Goal: Transaction & Acquisition: Register for event/course

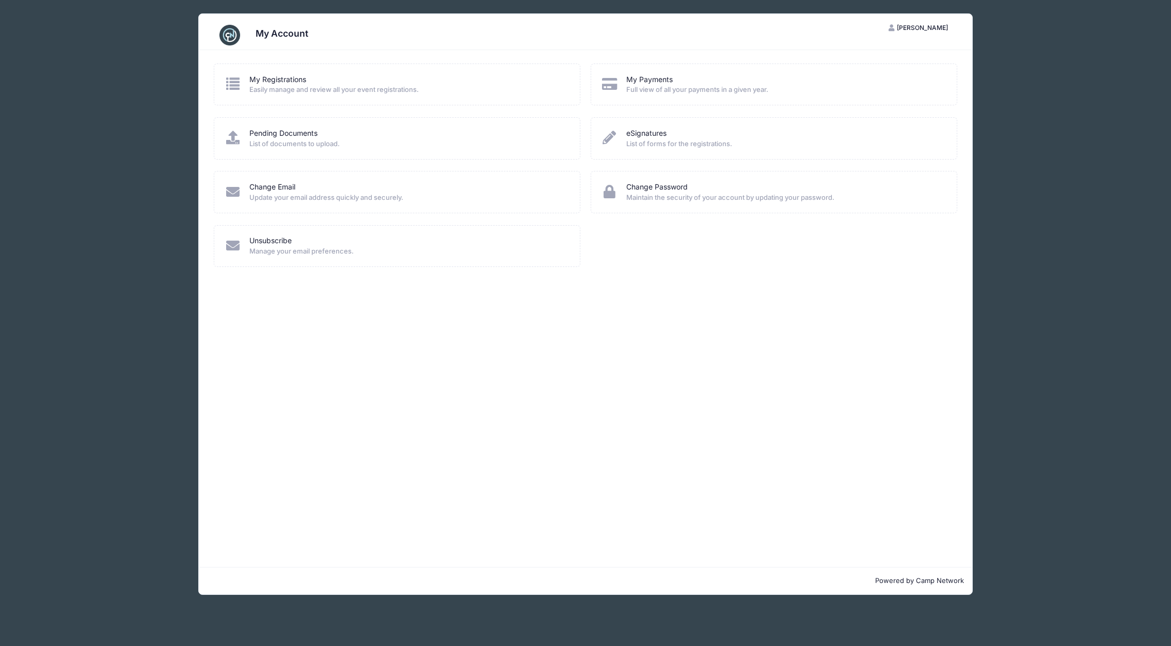
click at [303, 85] on span "Easily manage and review all your event registrations." at bounding box center [407, 90] width 317 height 10
click at [264, 78] on link "My Registrations" at bounding box center [277, 79] width 57 height 11
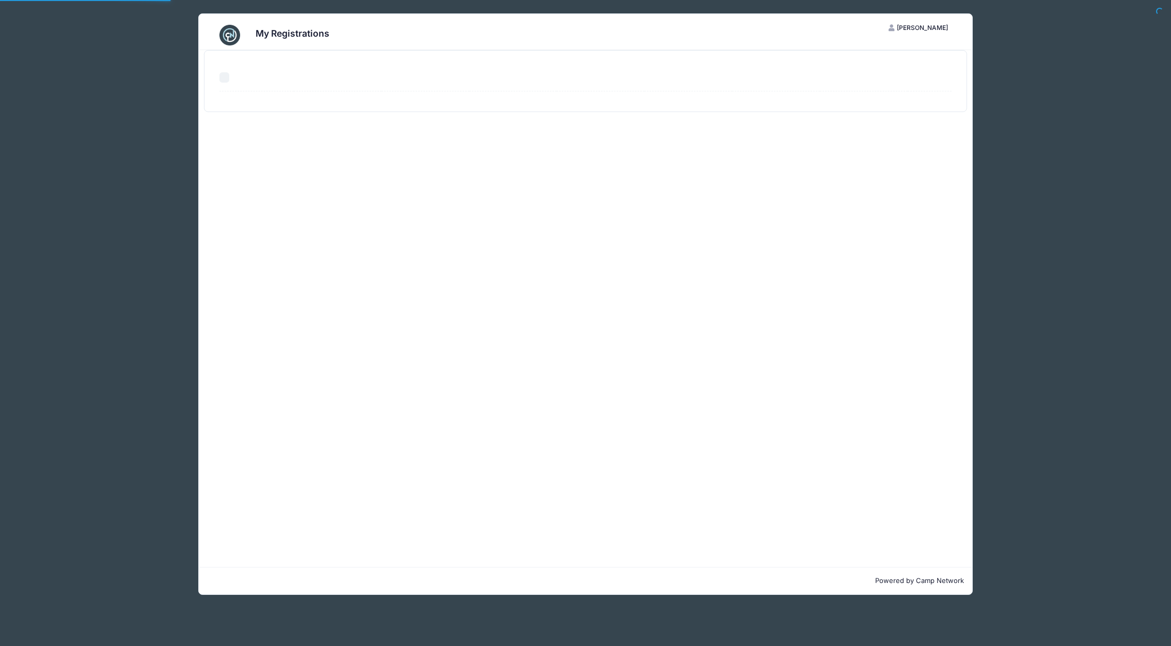
select select "50"
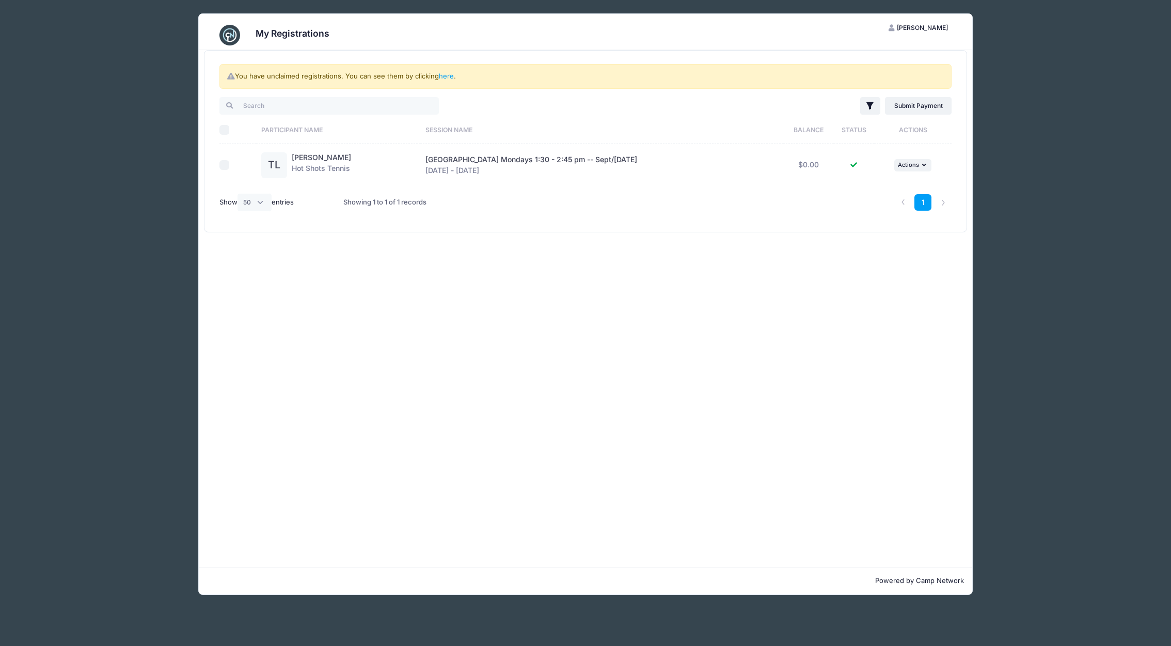
click at [230, 36] on img at bounding box center [229, 35] width 21 height 21
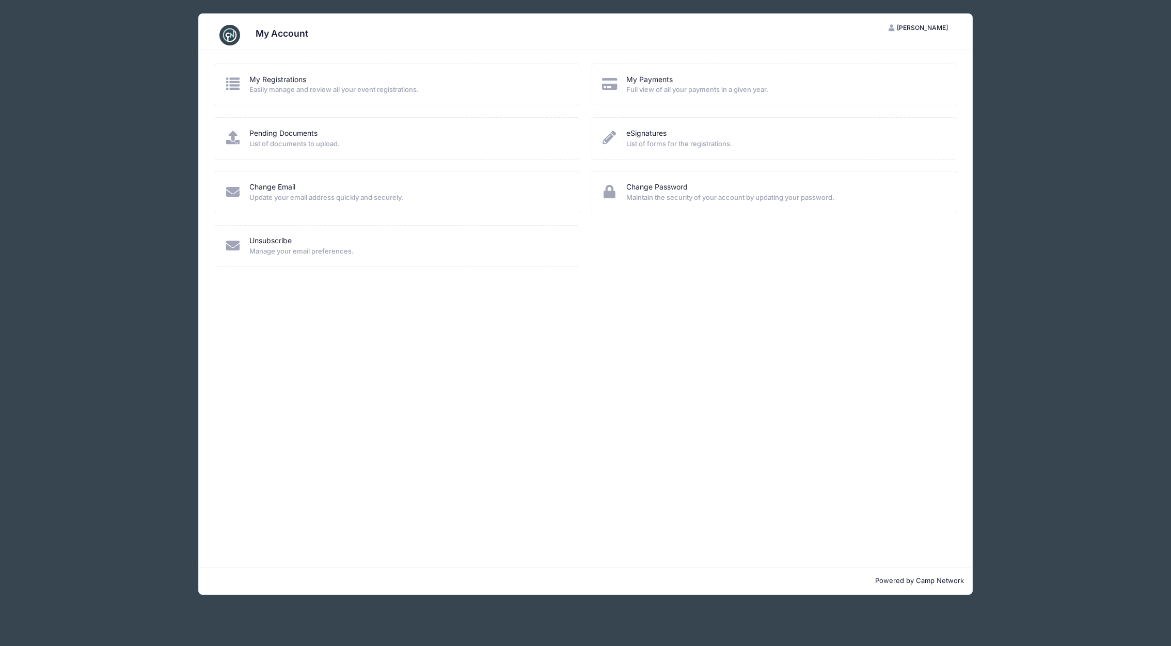
click at [936, 28] on span "[PERSON_NAME]" at bounding box center [921, 28] width 51 height 8
click at [919, 28] on span "[PERSON_NAME]" at bounding box center [921, 28] width 51 height 8
click at [223, 24] on div "My Account" at bounding box center [585, 35] width 743 height 29
click at [226, 31] on img at bounding box center [229, 35] width 21 height 21
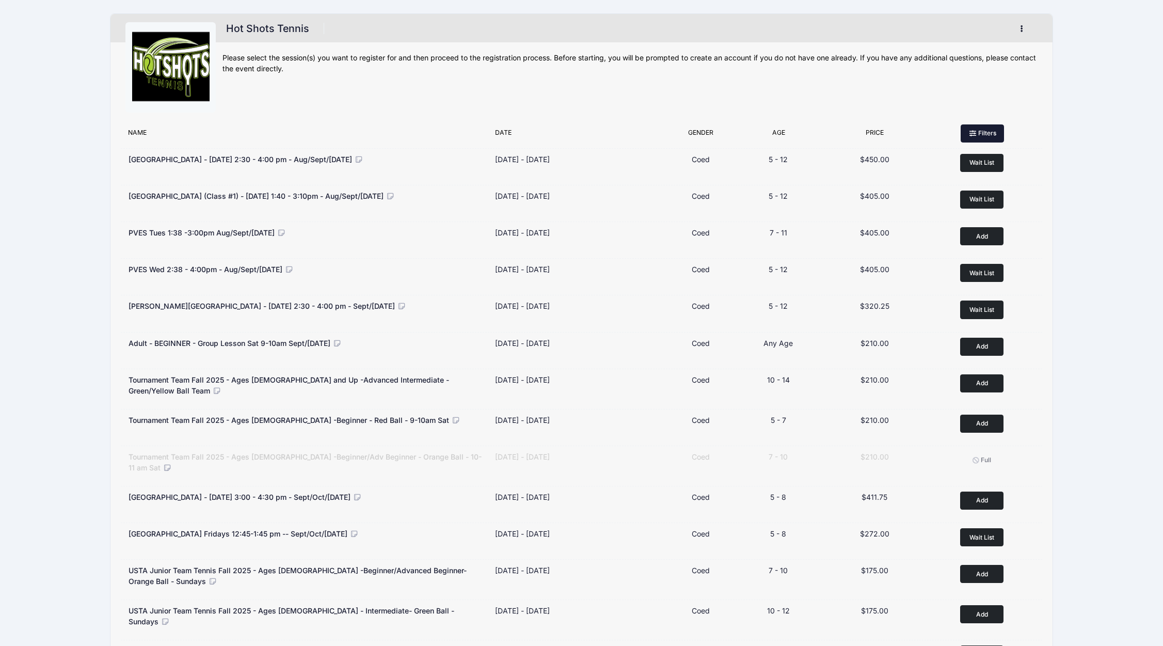
click at [992, 135] on button "Filters" at bounding box center [981, 133] width 43 height 18
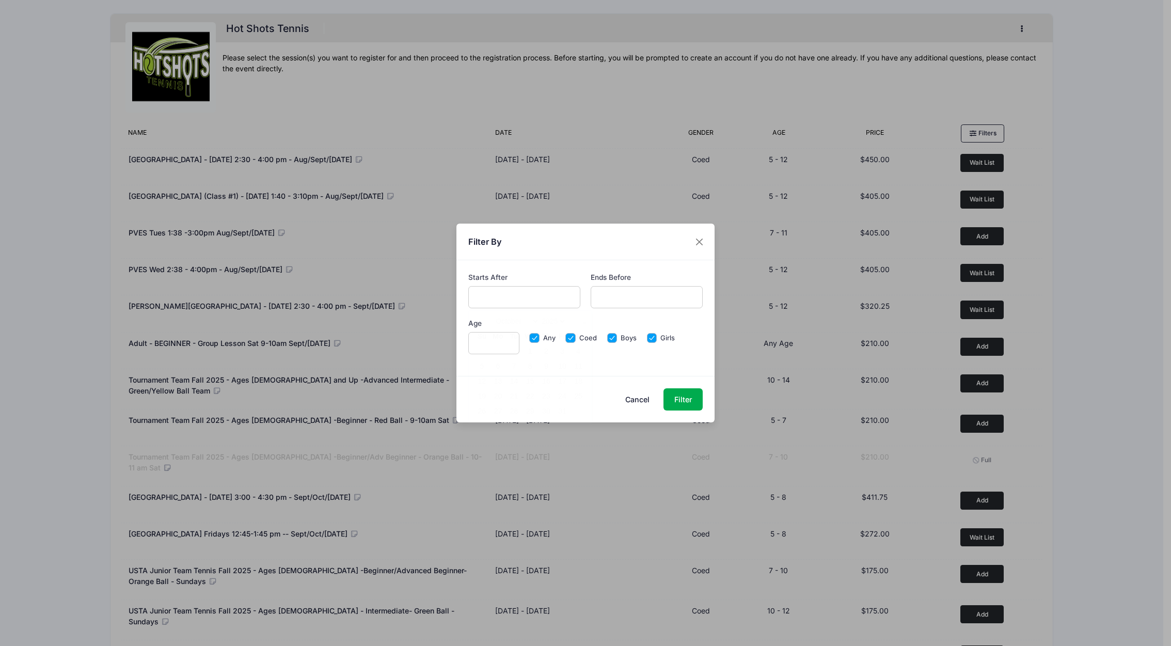
click at [510, 295] on input "text" at bounding box center [524, 297] width 113 height 22
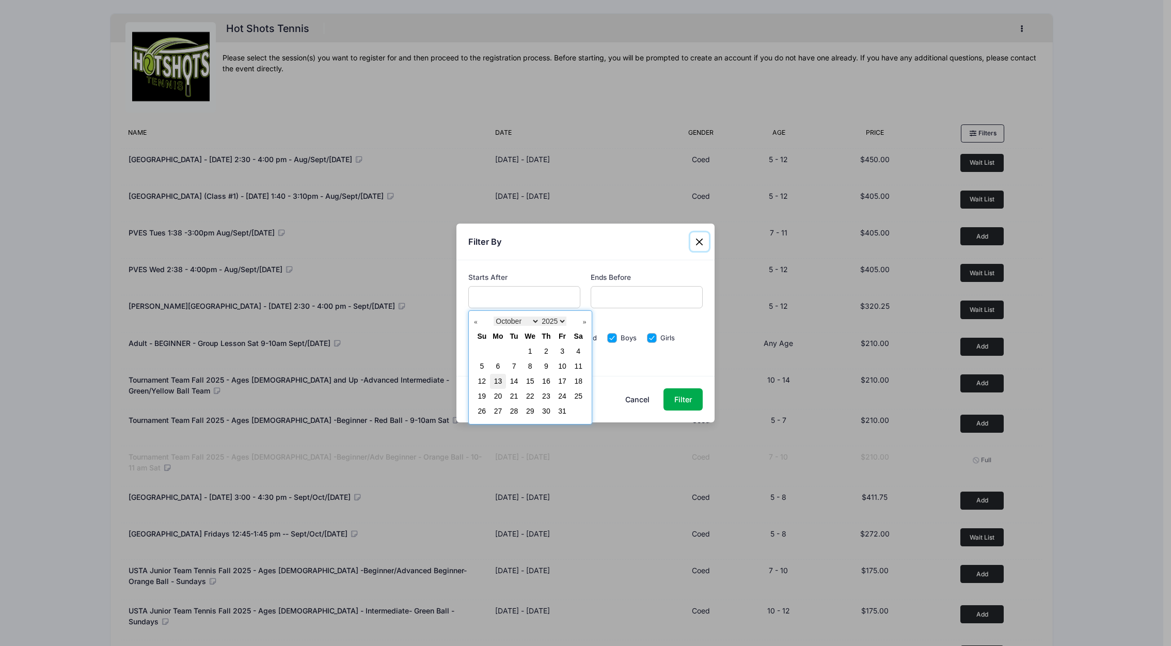
click at [498, 383] on link "13" at bounding box center [498, 381] width 8 height 8
type input "10/13/2025"
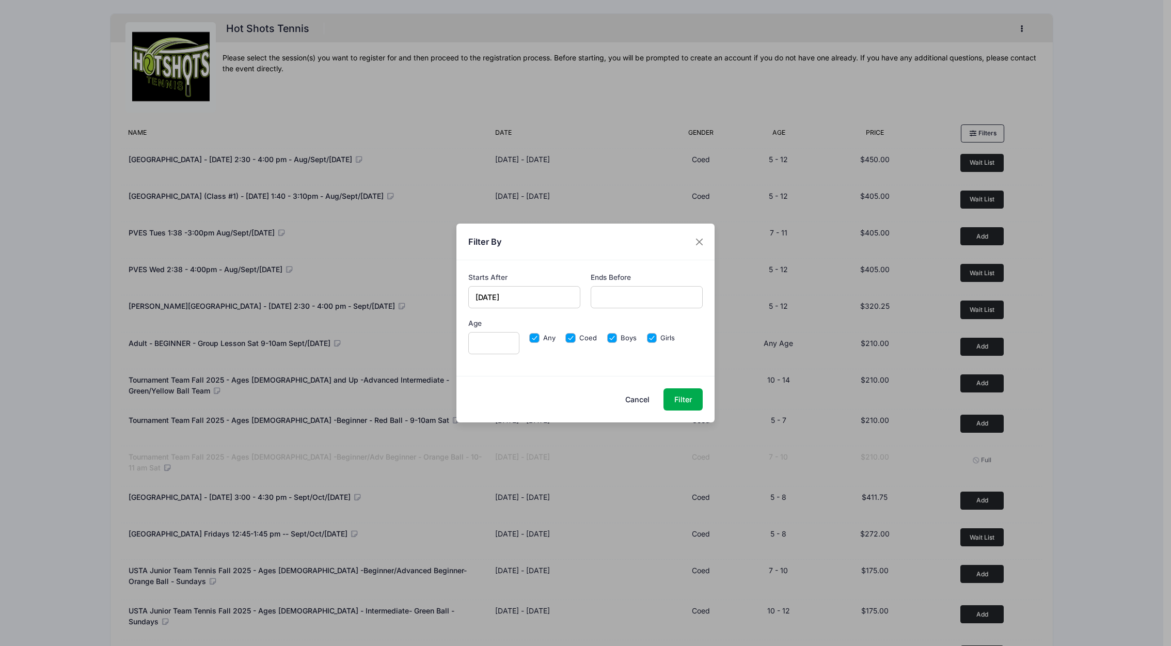
click at [489, 344] on input "Age" at bounding box center [493, 343] width 51 height 22
type input "5"
click at [678, 409] on button "Filter" at bounding box center [682, 399] width 39 height 22
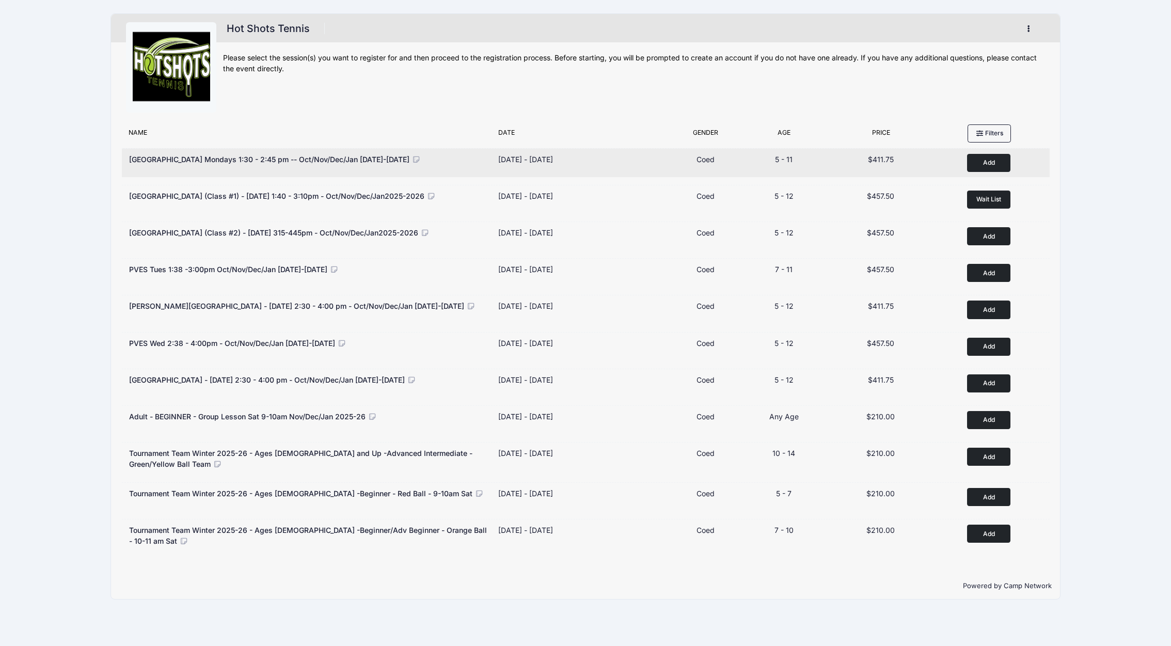
click at [1004, 164] on button "Add to Cart" at bounding box center [988, 163] width 43 height 18
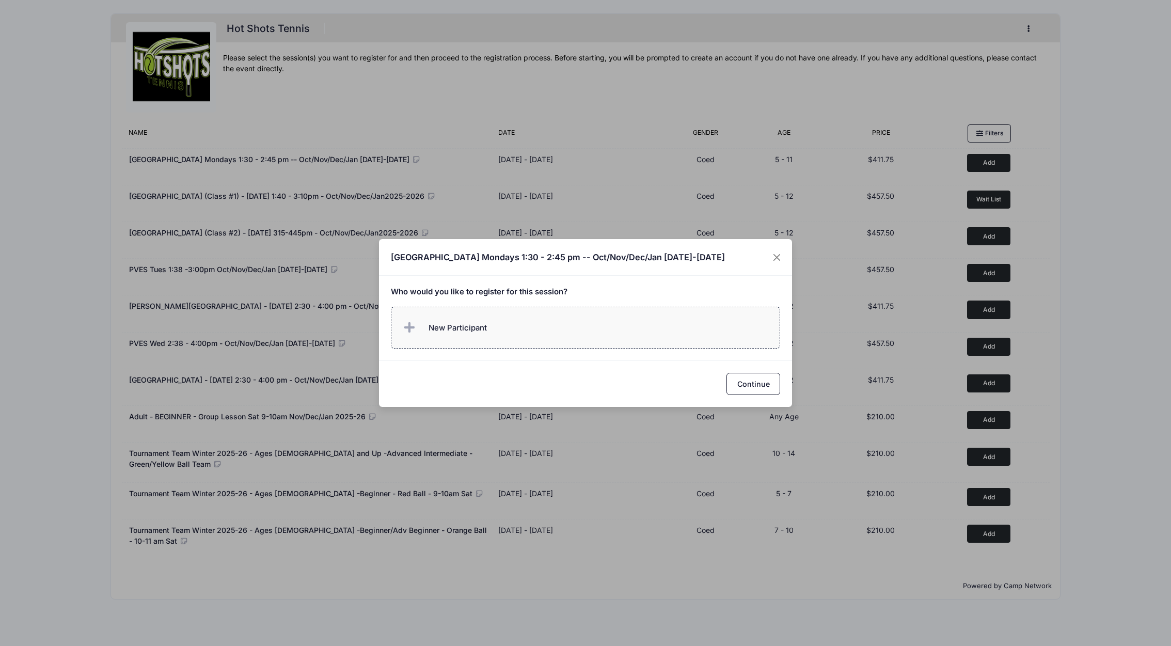
click at [459, 331] on span "New Participant" at bounding box center [457, 327] width 58 height 11
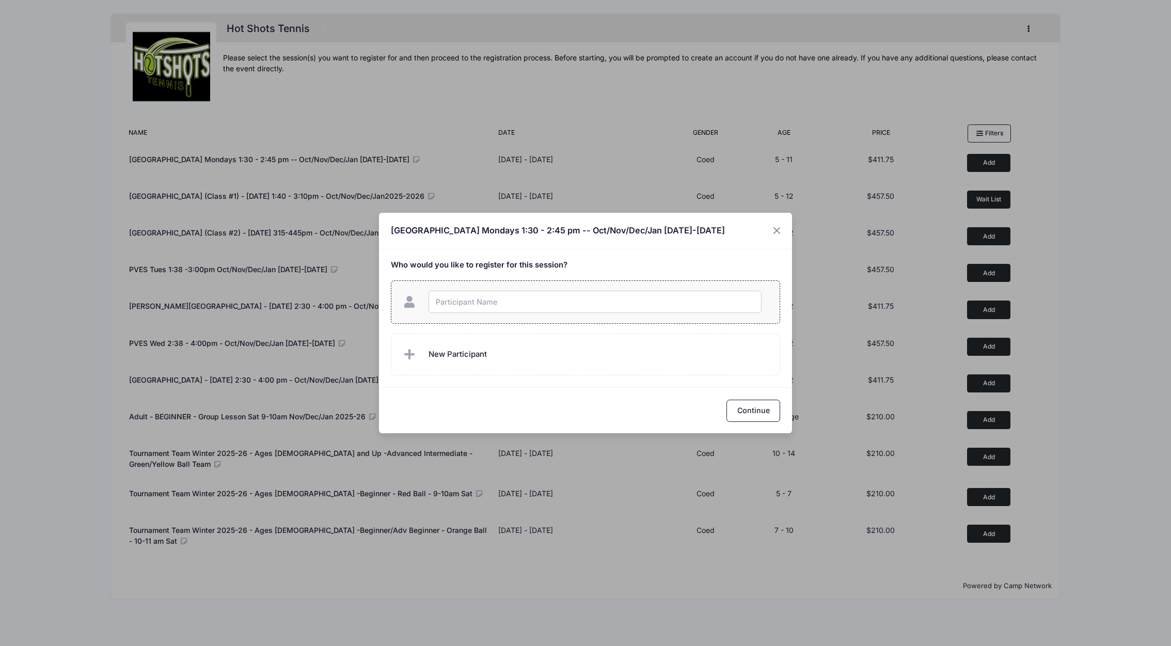
click at [461, 305] on input "text" at bounding box center [594, 302] width 333 height 22
type input "Teddy Laughlin"
checkbox input "true"
click at [758, 412] on button "Continue" at bounding box center [753, 410] width 54 height 22
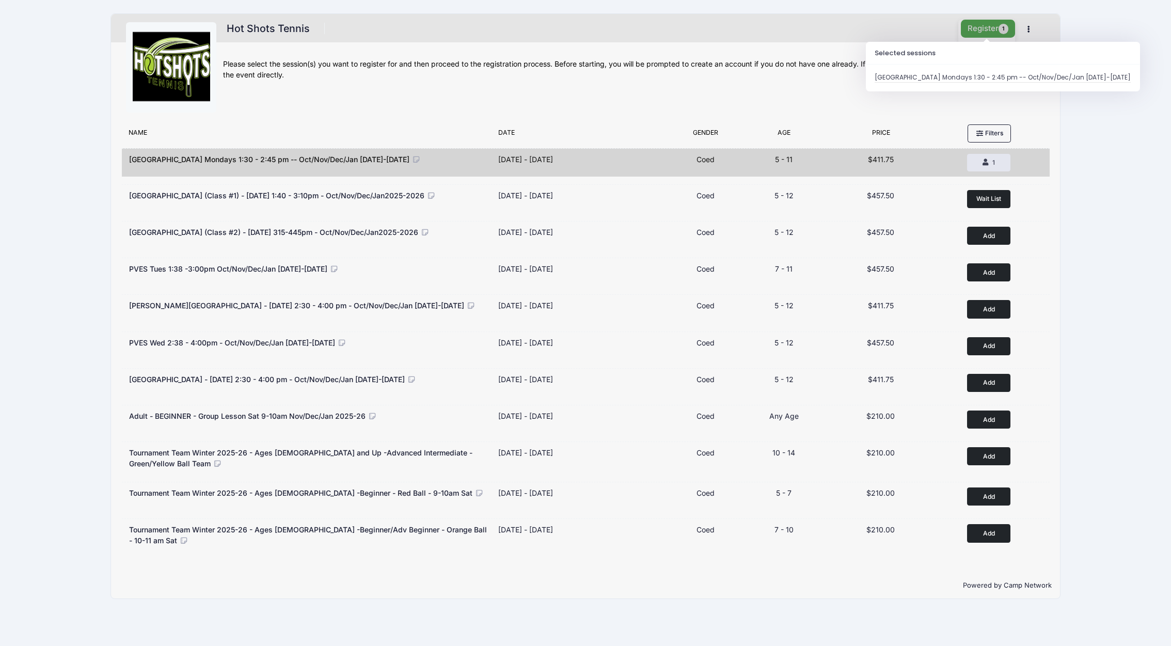
click at [975, 30] on button "Register 1" at bounding box center [987, 29] width 55 height 18
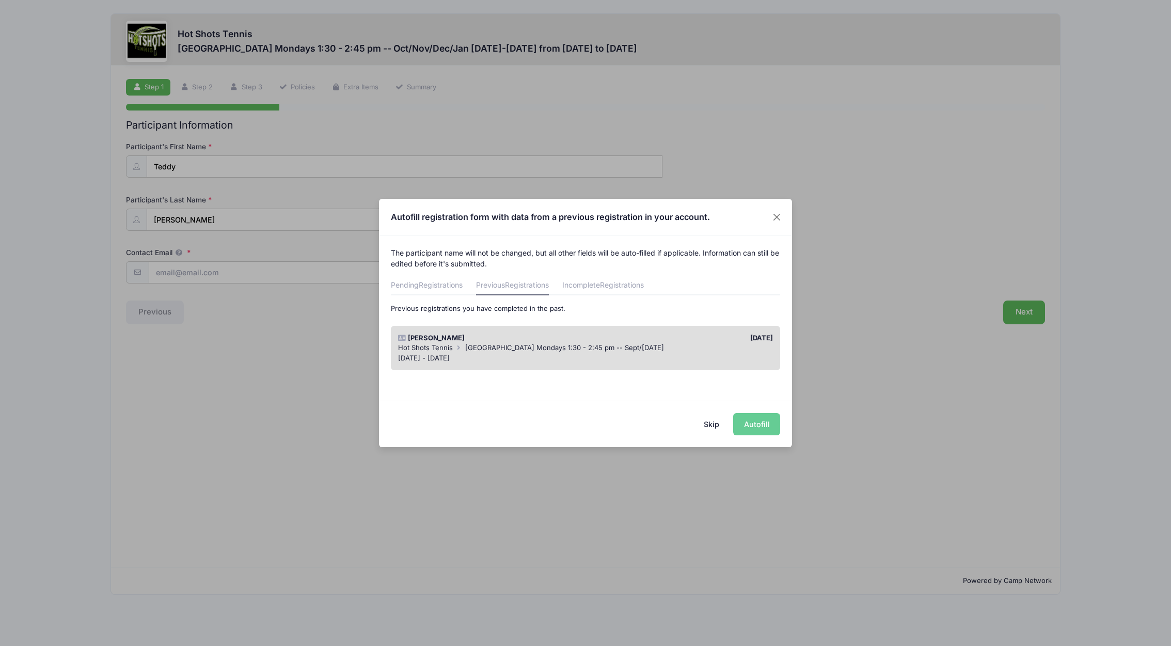
click at [468, 342] on div "Theodore Laughlin" at bounding box center [489, 338] width 193 height 10
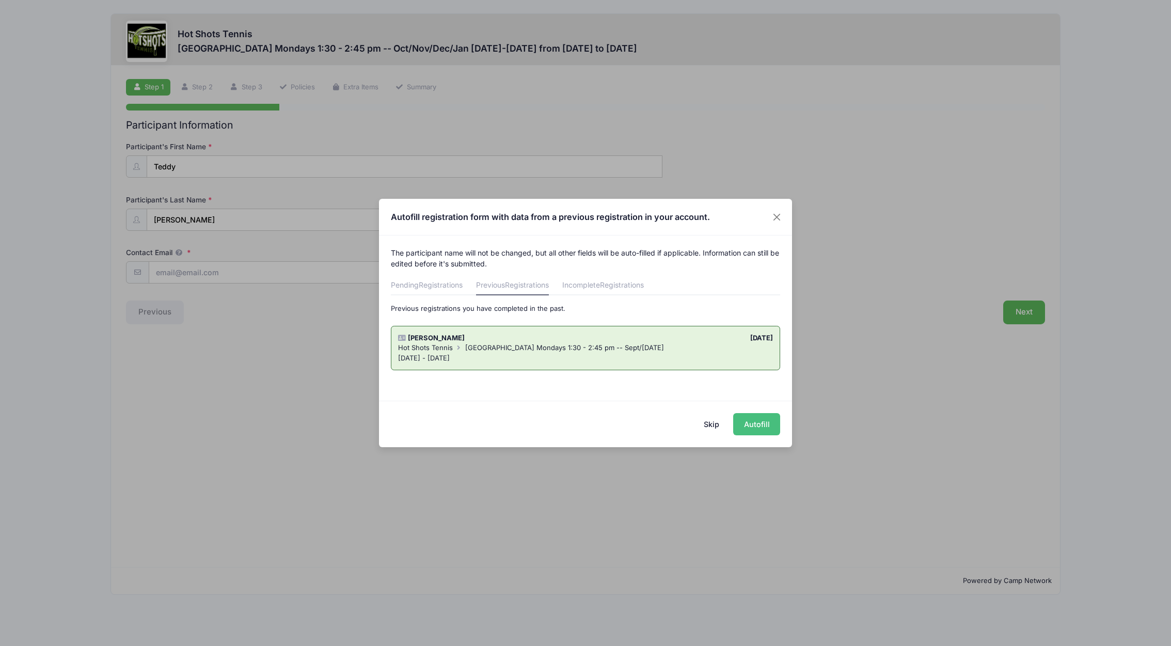
click at [747, 426] on button "Autofill" at bounding box center [756, 424] width 47 height 22
type input "linda.barre@gmail.com"
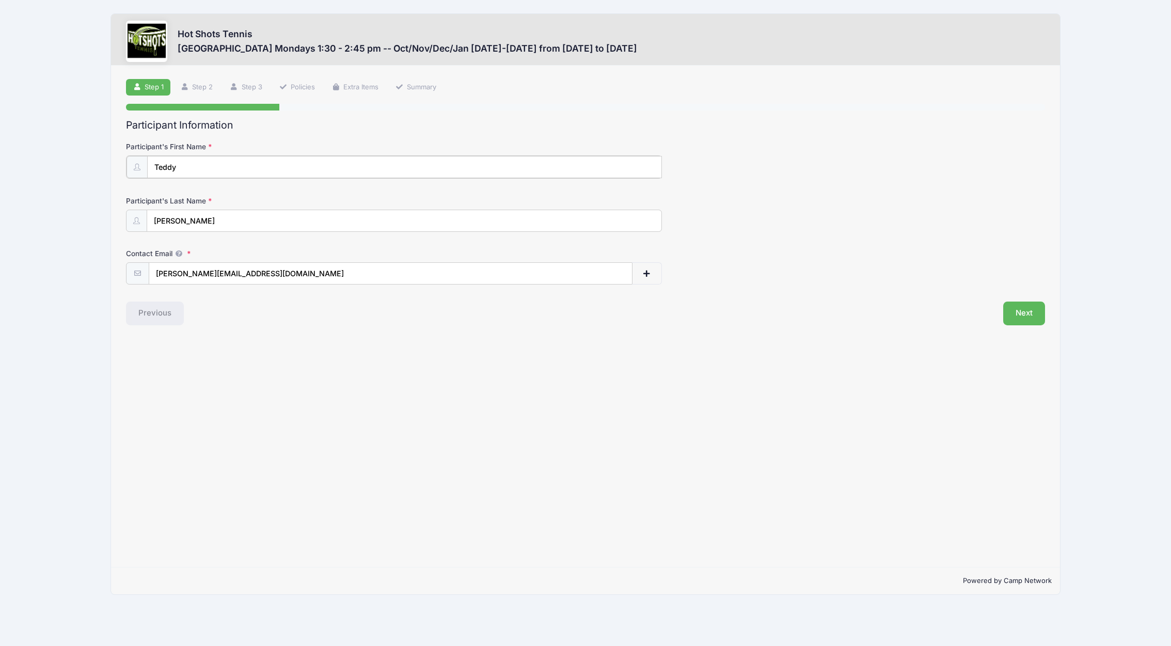
click at [230, 169] on input "Teddy" at bounding box center [404, 167] width 515 height 22
drag, startPoint x: 230, startPoint y: 169, endPoint x: 137, endPoint y: 165, distance: 92.5
click at [137, 165] on div "Teddy" at bounding box center [394, 166] width 536 height 23
type input "Theodore"
click at [278, 409] on div "Step 1 /7 Step 1 Step 2 Step 3 Policies Extra Items Summary Participant Informa…" at bounding box center [585, 316] width 949 height 501
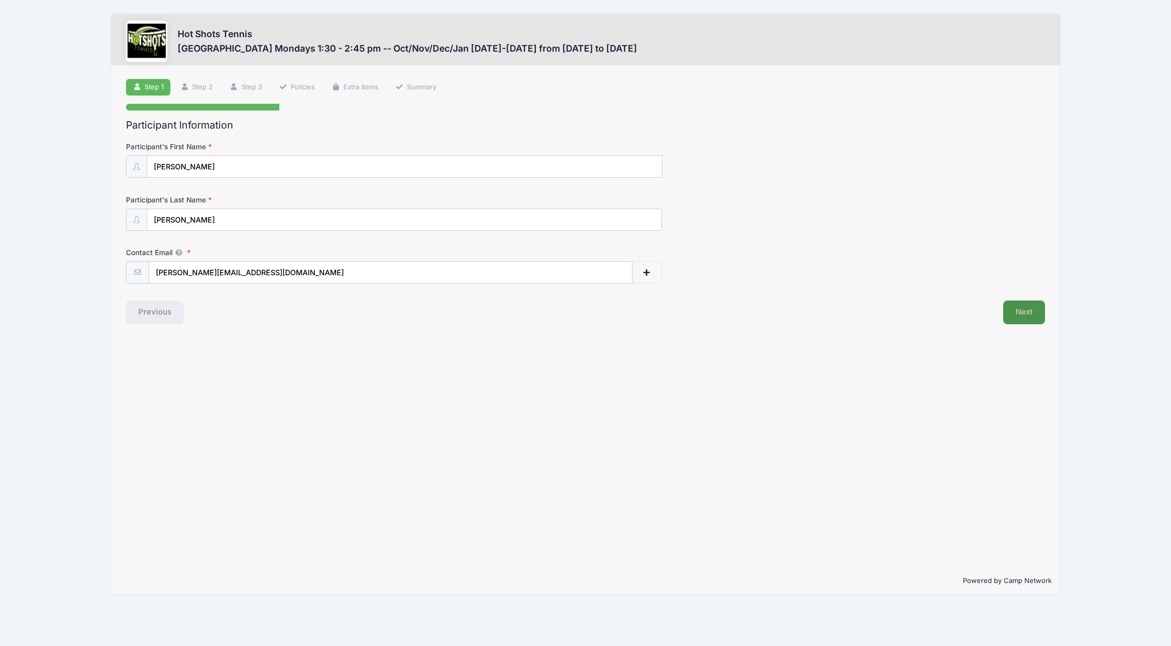
click at [1021, 313] on button "Next" at bounding box center [1024, 312] width 42 height 24
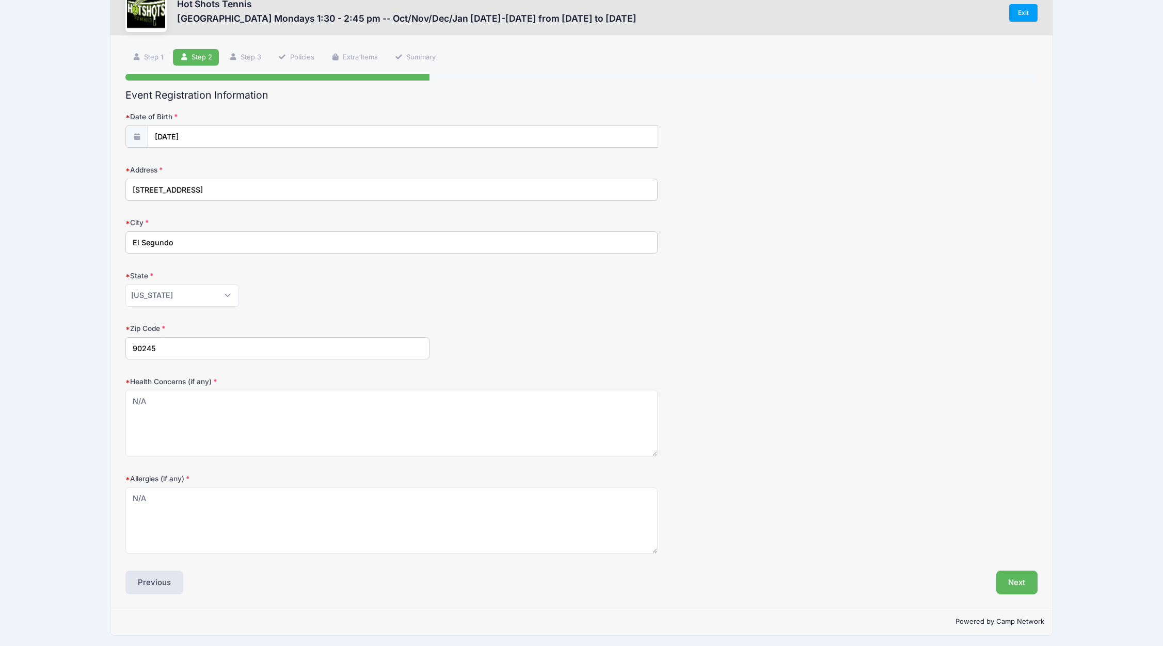
scroll to position [33, 0]
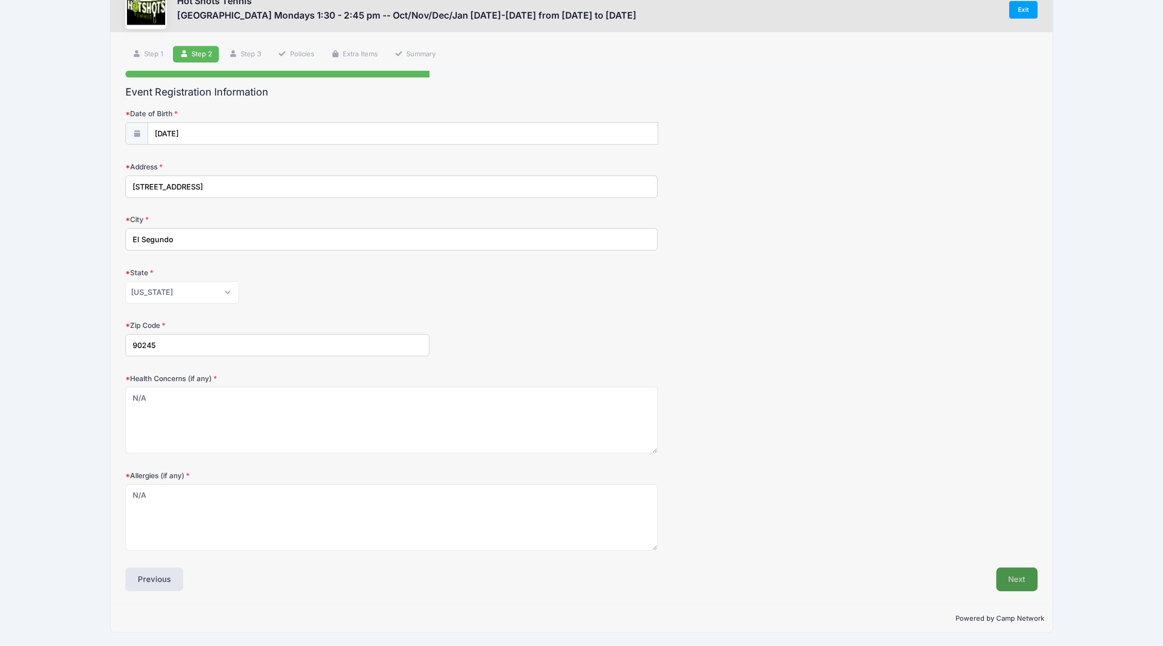
click at [1013, 578] on button "Next" at bounding box center [1017, 579] width 42 height 24
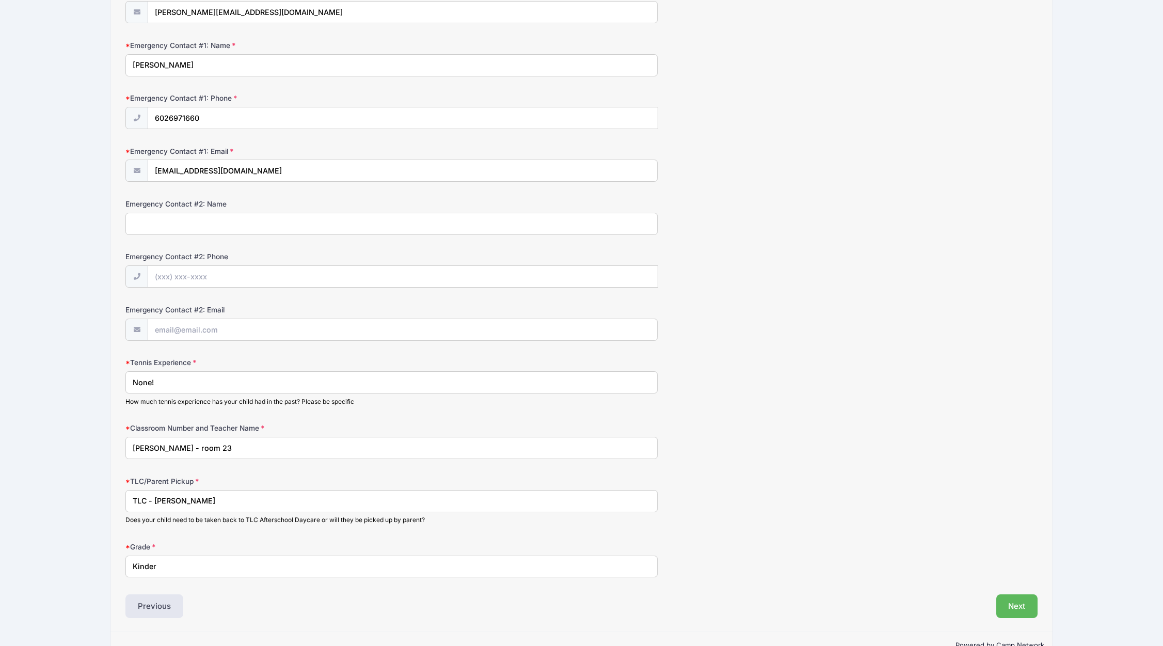
scroll to position [287, 0]
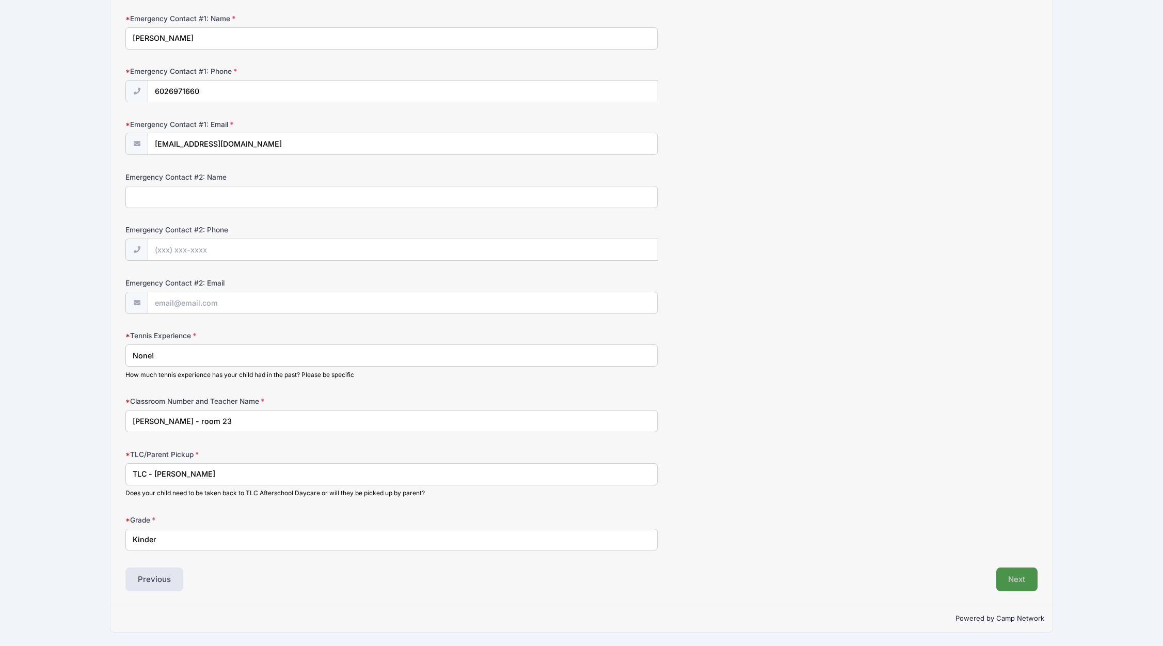
click at [1021, 578] on button "Next" at bounding box center [1017, 579] width 42 height 24
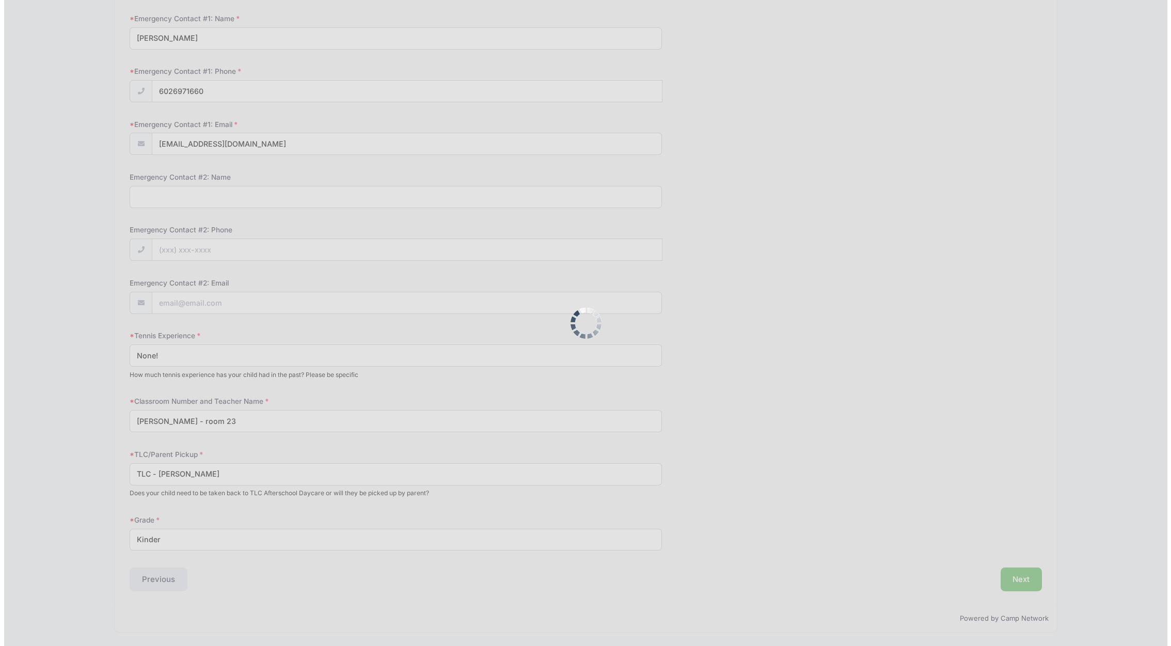
scroll to position [0, 0]
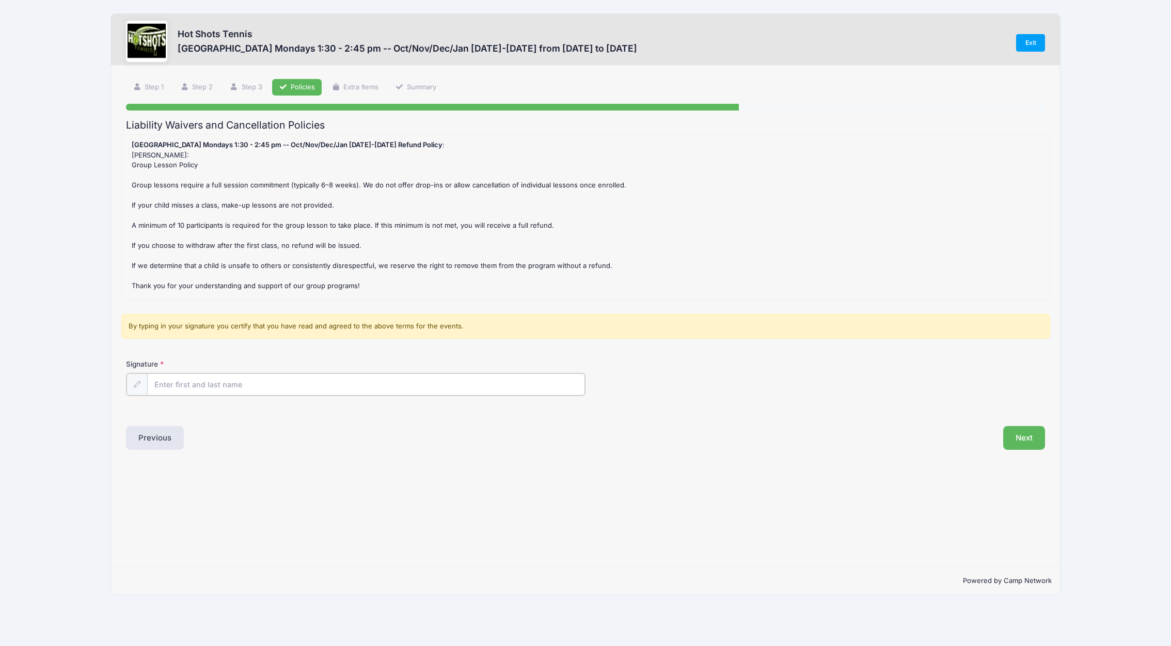
click at [309, 376] on input "Signature" at bounding box center [366, 384] width 438 height 22
type input "Linda Barre"
click at [1023, 440] on button "Next" at bounding box center [1024, 437] width 42 height 24
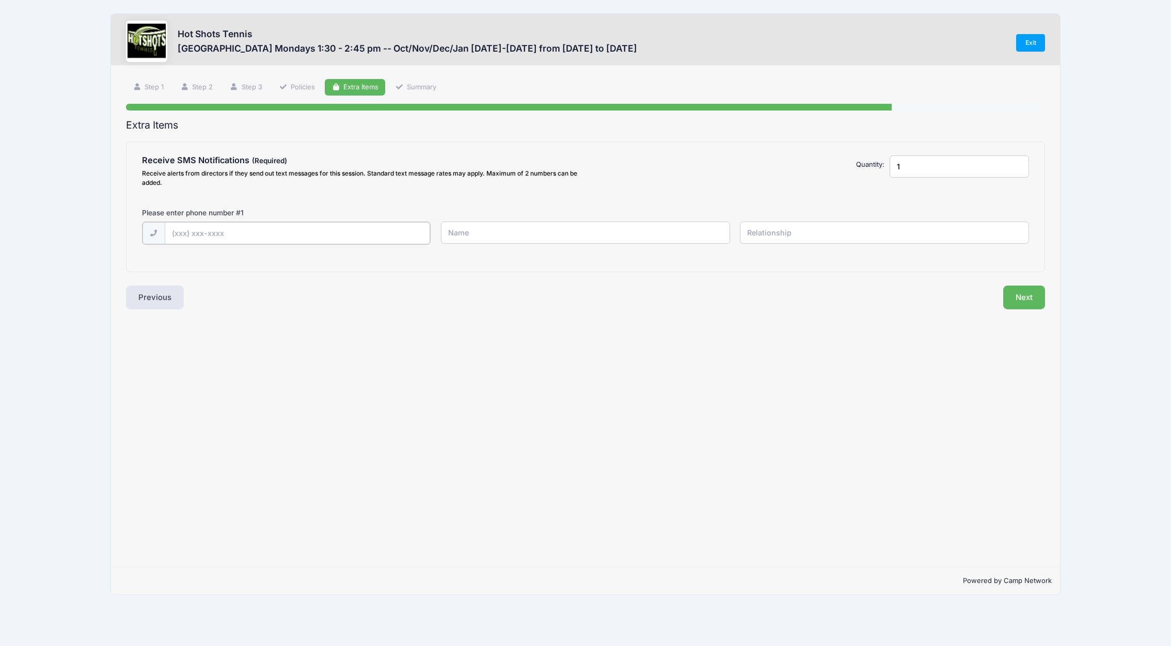
click at [306, 237] on input "text" at bounding box center [298, 233] width 266 height 22
type input "(858) 774-0100"
click at [1022, 295] on button "Next" at bounding box center [1024, 296] width 42 height 24
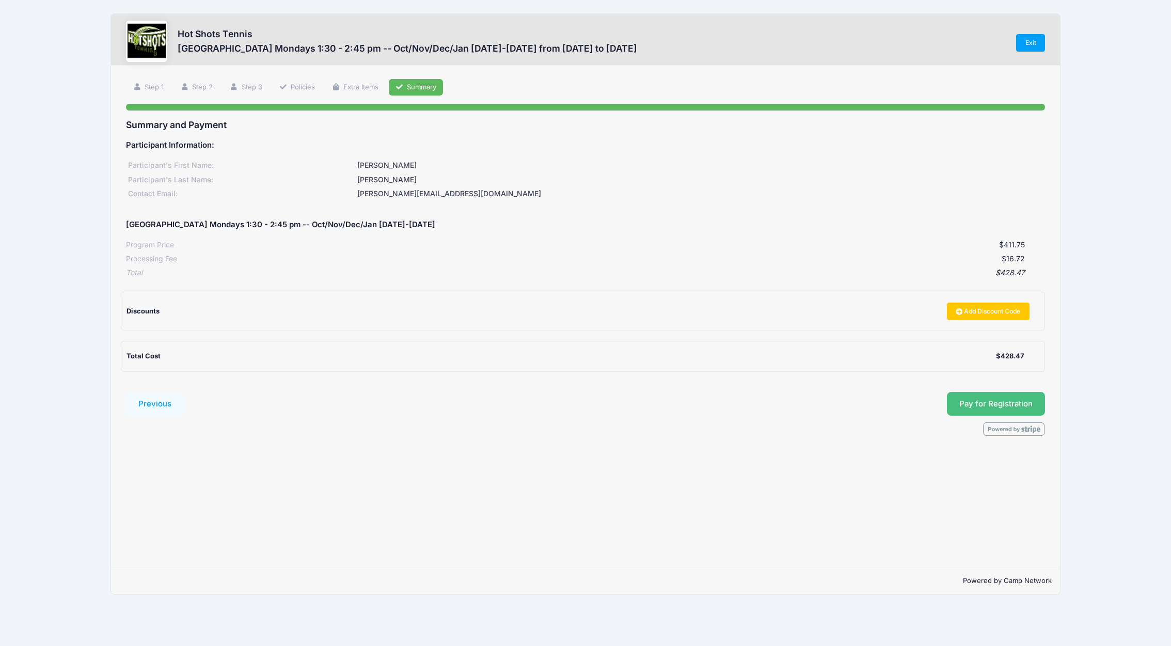
click at [986, 402] on button "Pay for Registration" at bounding box center [996, 404] width 98 height 24
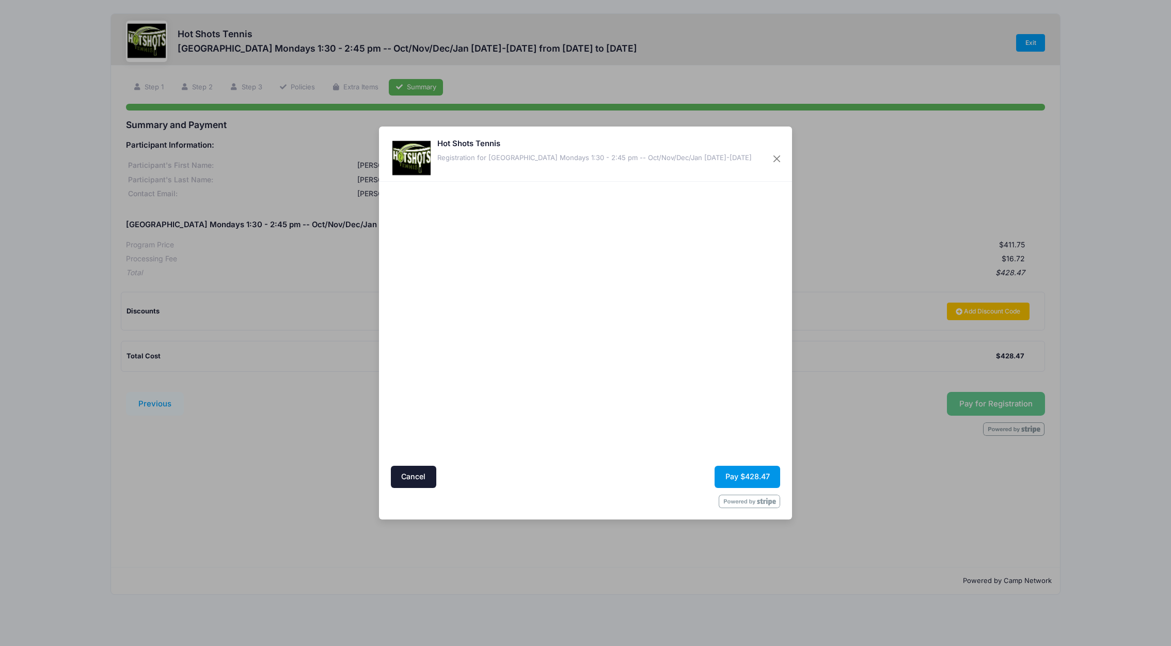
click at [745, 479] on button "Pay $428.47" at bounding box center [747, 477] width 66 height 22
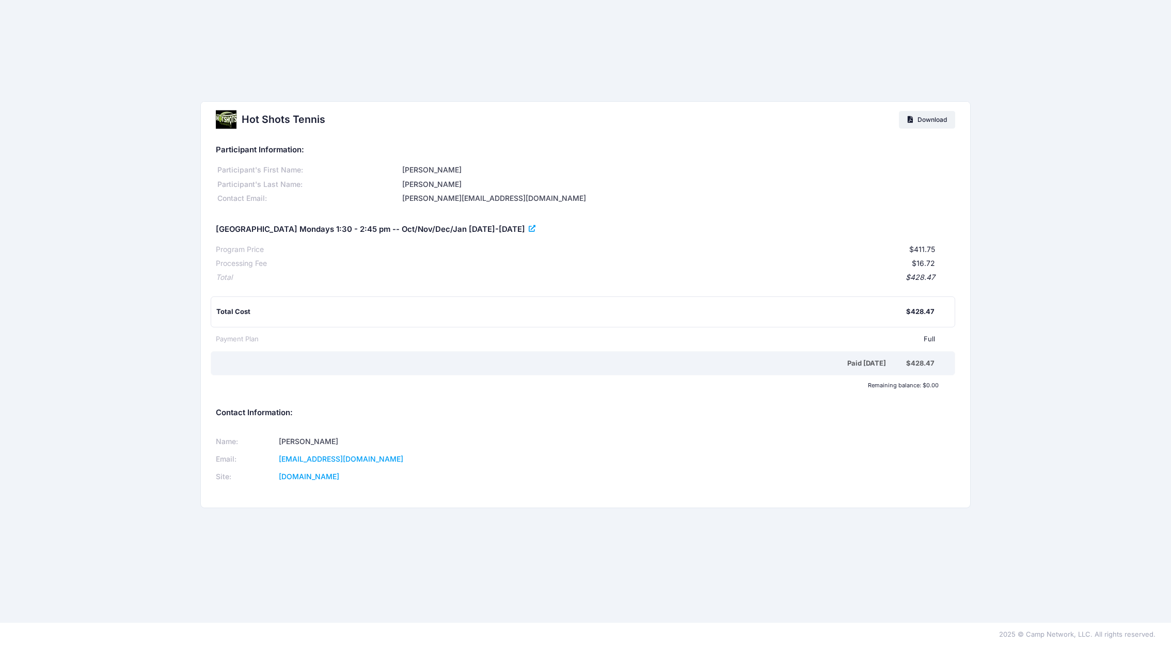
click at [537, 231] on div "[GEOGRAPHIC_DATA] Mondays 1:30 - 2:45 pm -- Oct/Nov/Dec/Jan [DATE]-[DATE]" at bounding box center [585, 229] width 739 height 24
click at [532, 229] on icon at bounding box center [533, 229] width 8 height 0
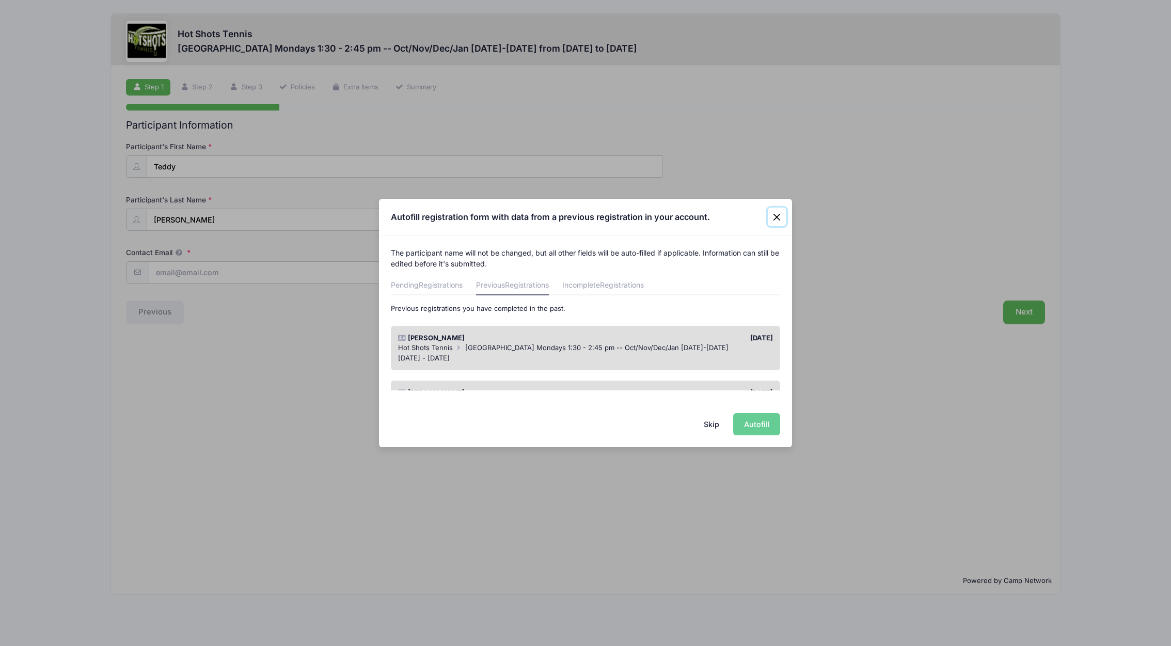
click at [778, 214] on button "Close" at bounding box center [776, 216] width 19 height 19
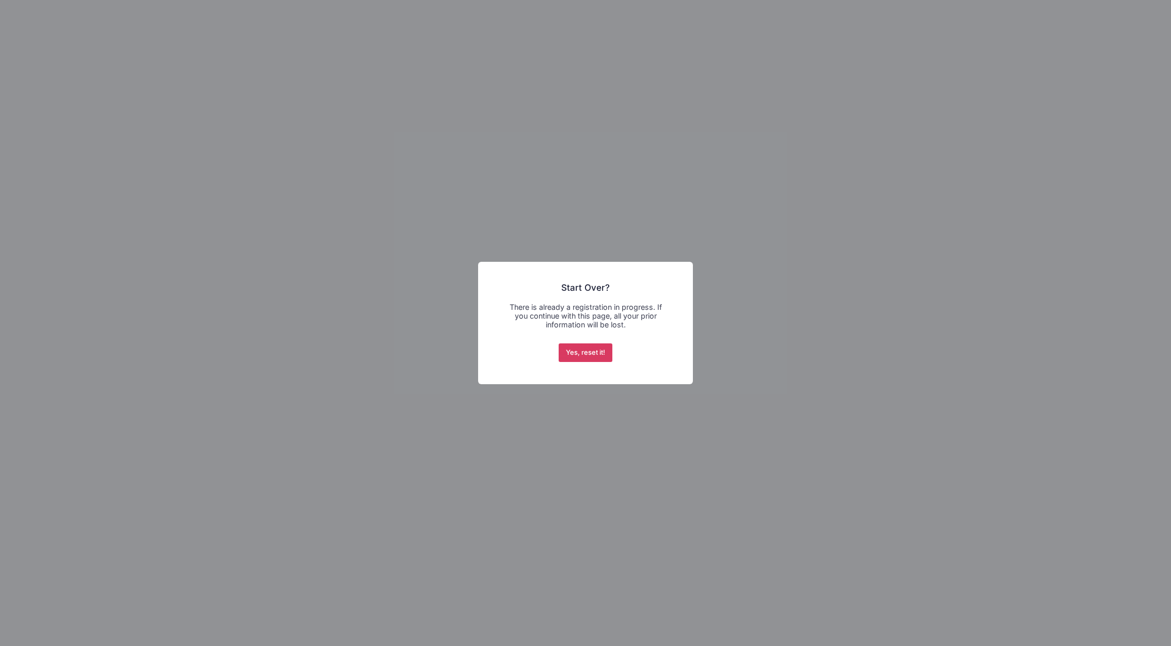
click at [597, 357] on button "Yes, reset it!" at bounding box center [585, 352] width 54 height 19
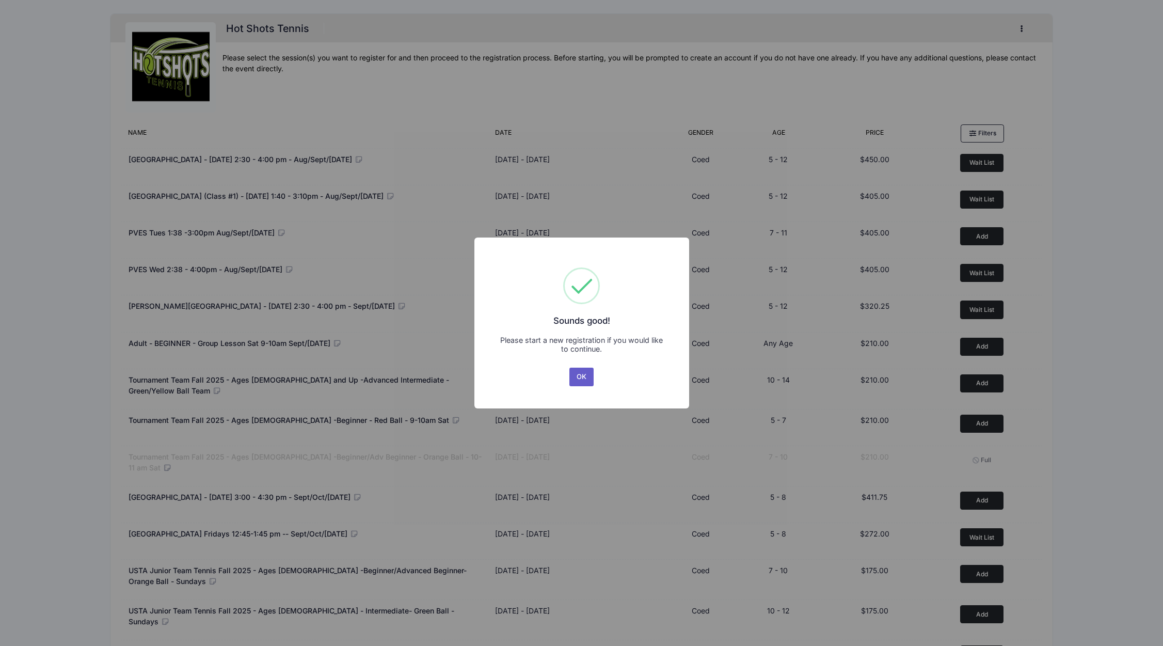
click at [582, 377] on button "OK" at bounding box center [581, 376] width 25 height 19
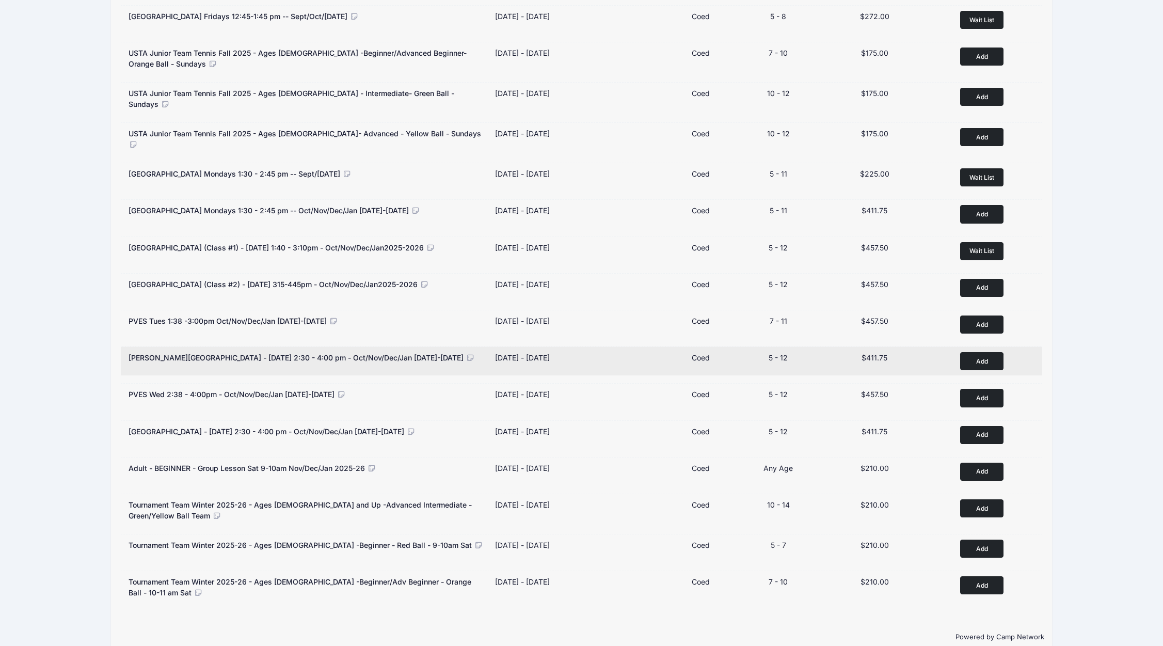
scroll to position [518, 0]
